Goal: Task Accomplishment & Management: Use online tool/utility

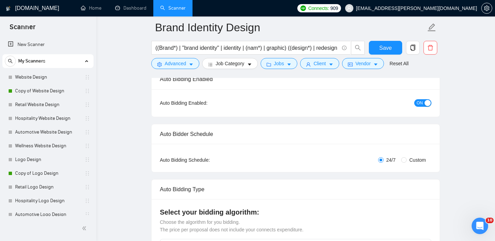
scroll to position [23, 0]
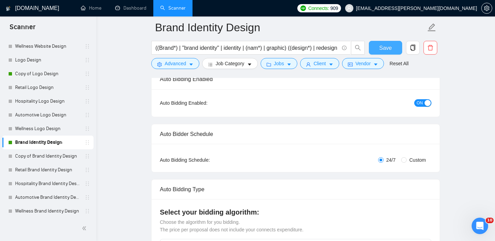
click at [382, 45] on span "Save" at bounding box center [385, 48] width 12 height 9
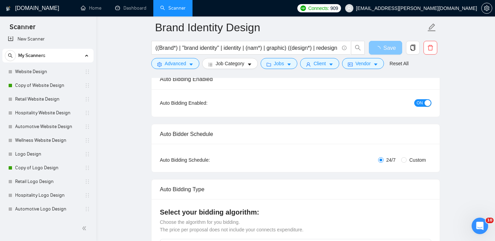
scroll to position [0, 0]
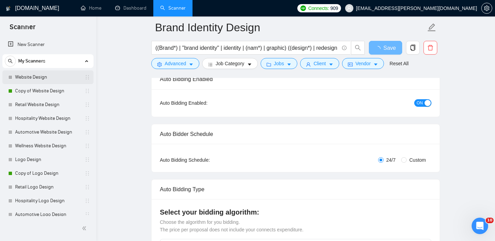
click at [41, 77] on link "Website Design" at bounding box center [47, 77] width 65 height 14
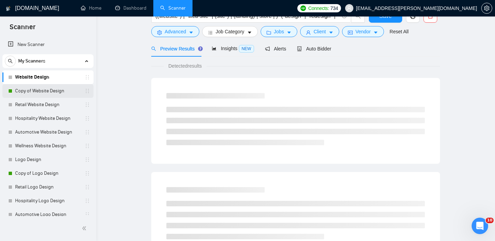
scroll to position [10, 0]
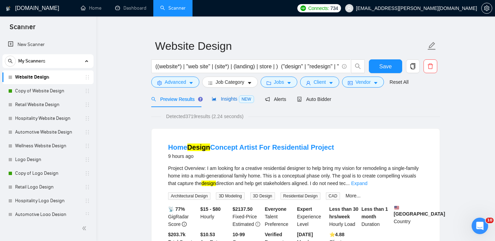
click at [232, 101] on span "Insights NEW" at bounding box center [233, 98] width 42 height 5
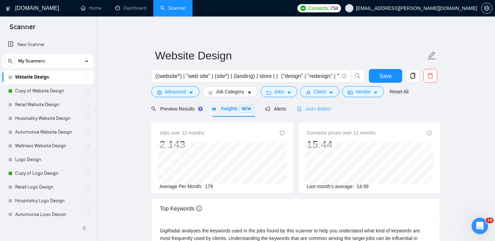
click at [329, 113] on div "Auto Bidder" at bounding box center [314, 109] width 34 height 16
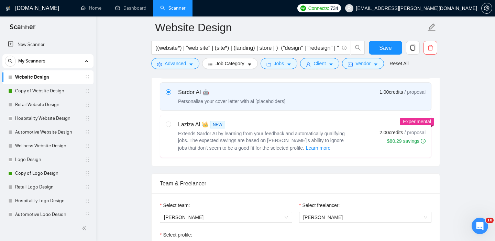
scroll to position [287, 0]
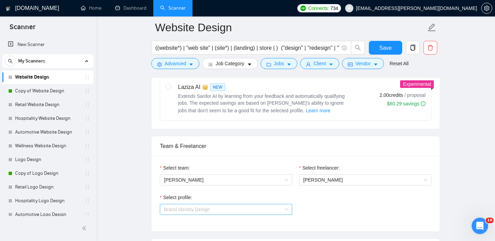
click at [220, 212] on span "Brand Identity Design" at bounding box center [226, 210] width 124 height 10
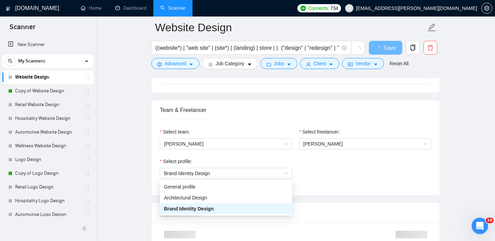
click at [339, 181] on div "Select profile: Brand Identity Design" at bounding box center [295, 173] width 278 height 30
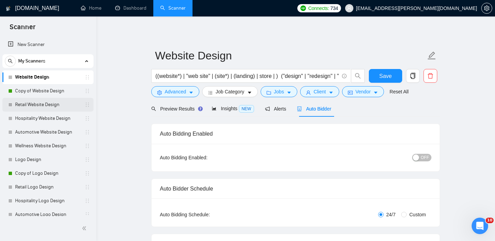
click at [53, 104] on link "Retail Website Design" at bounding box center [47, 105] width 65 height 14
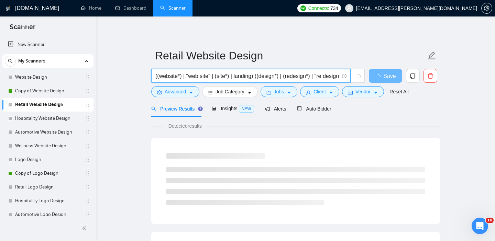
click at [214, 76] on input "((website*) | "web site" | (site*) | landing) ((design*) | (redesign*) | "re de…" at bounding box center [247, 76] width 184 height 9
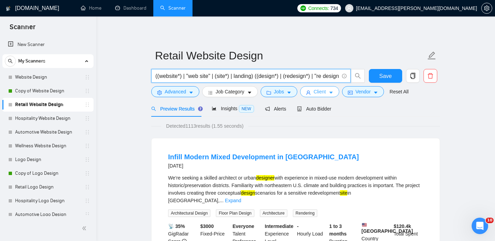
click at [325, 94] on span "Client" at bounding box center [319, 92] width 12 height 8
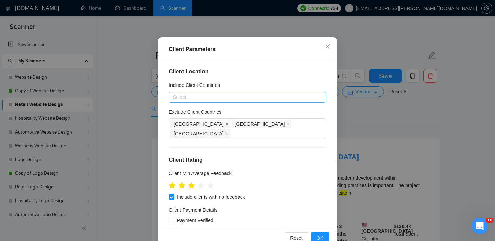
scroll to position [31, 0]
click at [134, 115] on div "Client Parameters Client Location Include Client Countries Select Exclude Clien…" at bounding box center [247, 120] width 495 height 241
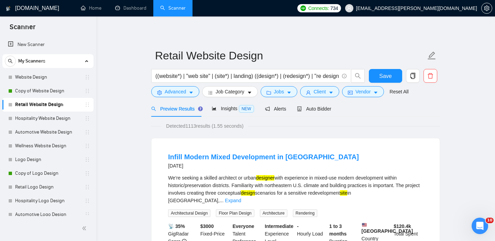
scroll to position [21, 0]
click at [289, 91] on icon "caret-down" at bounding box center [289, 92] width 5 height 5
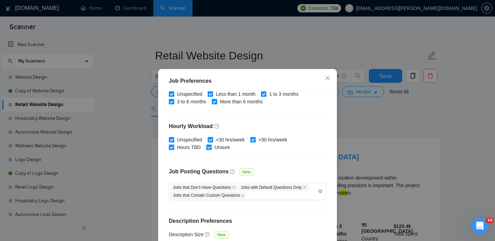
scroll to position [0, 0]
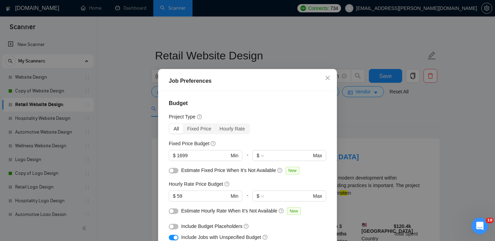
click at [98, 168] on div "Job Preferences Budget Project Type All Fixed Price Hourly Rate Fixed Price Bud…" at bounding box center [247, 120] width 495 height 241
